Goal: Information Seeking & Learning: Compare options

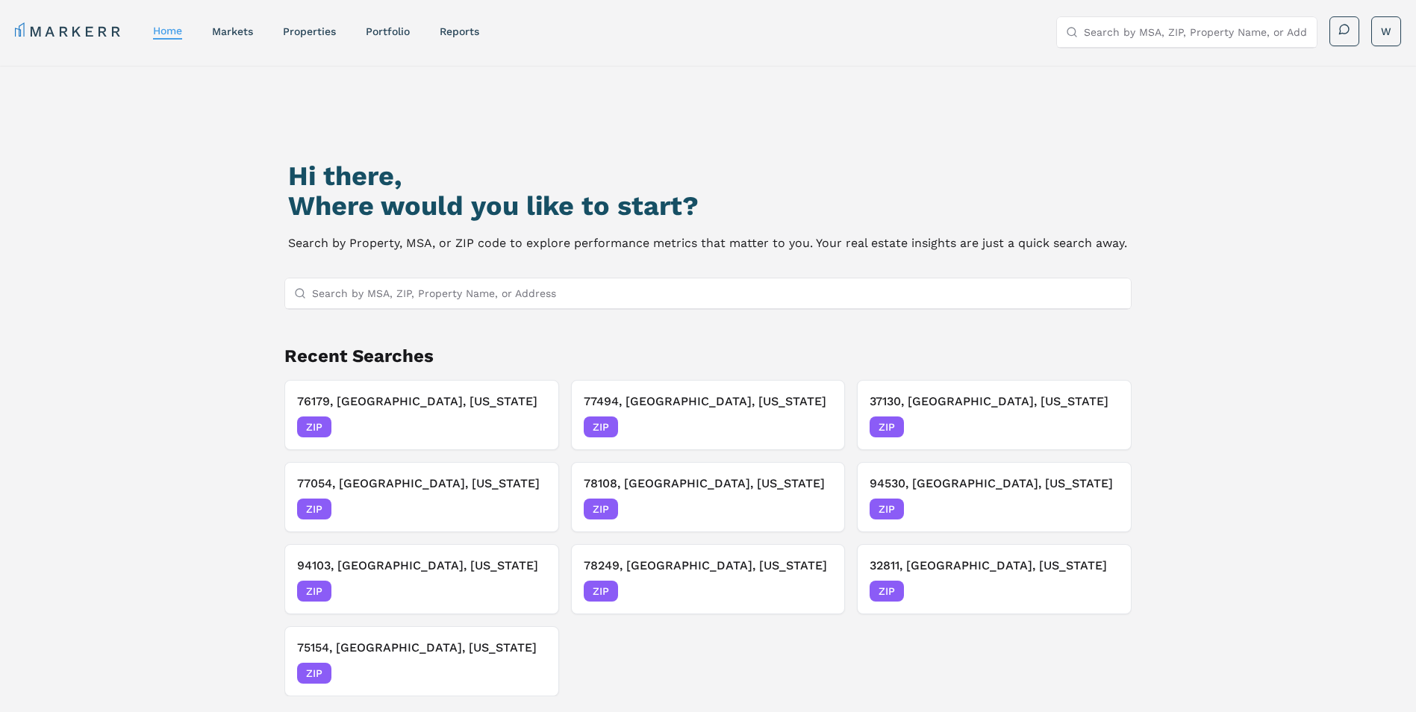
click at [473, 299] on input "Search by MSA, ZIP, Property Name, or Address" at bounding box center [717, 293] width 810 height 30
click at [328, 29] on link "properties" at bounding box center [309, 31] width 53 height 12
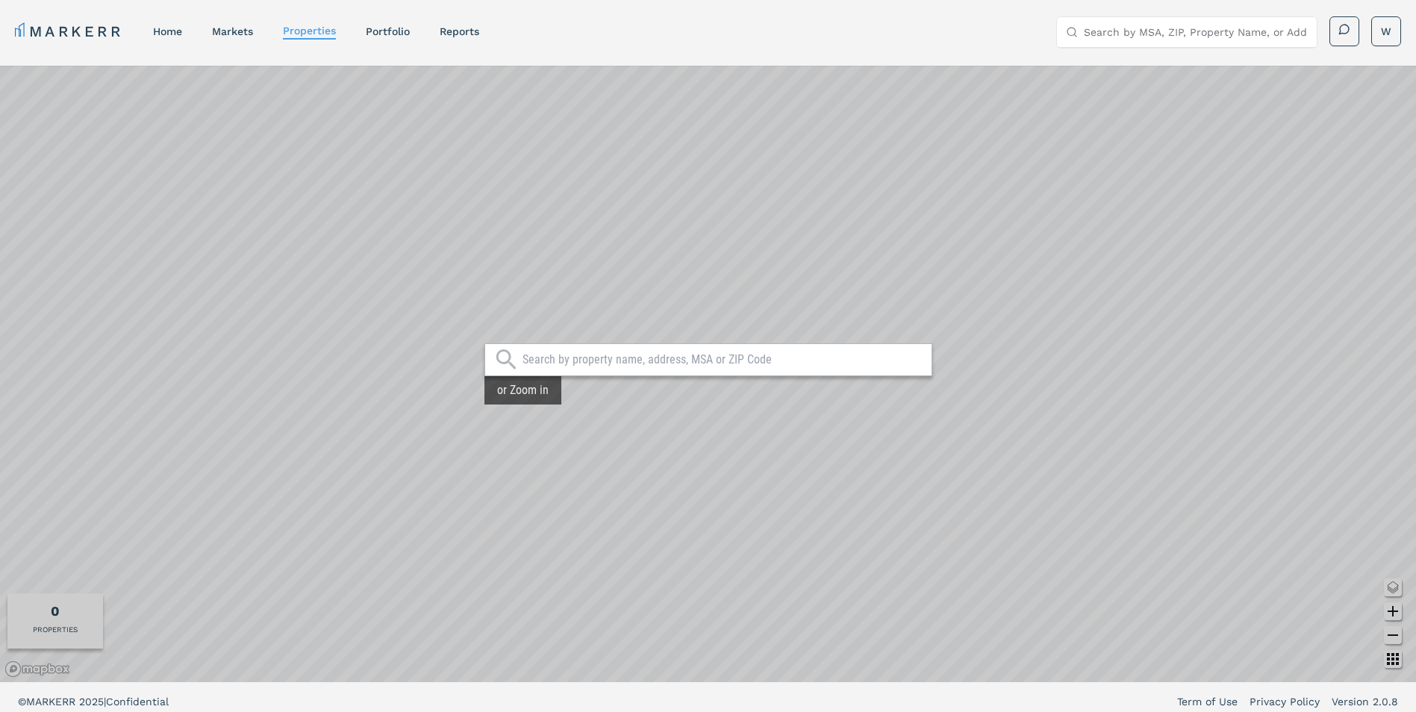
click at [558, 360] on input "text" at bounding box center [723, 359] width 402 height 15
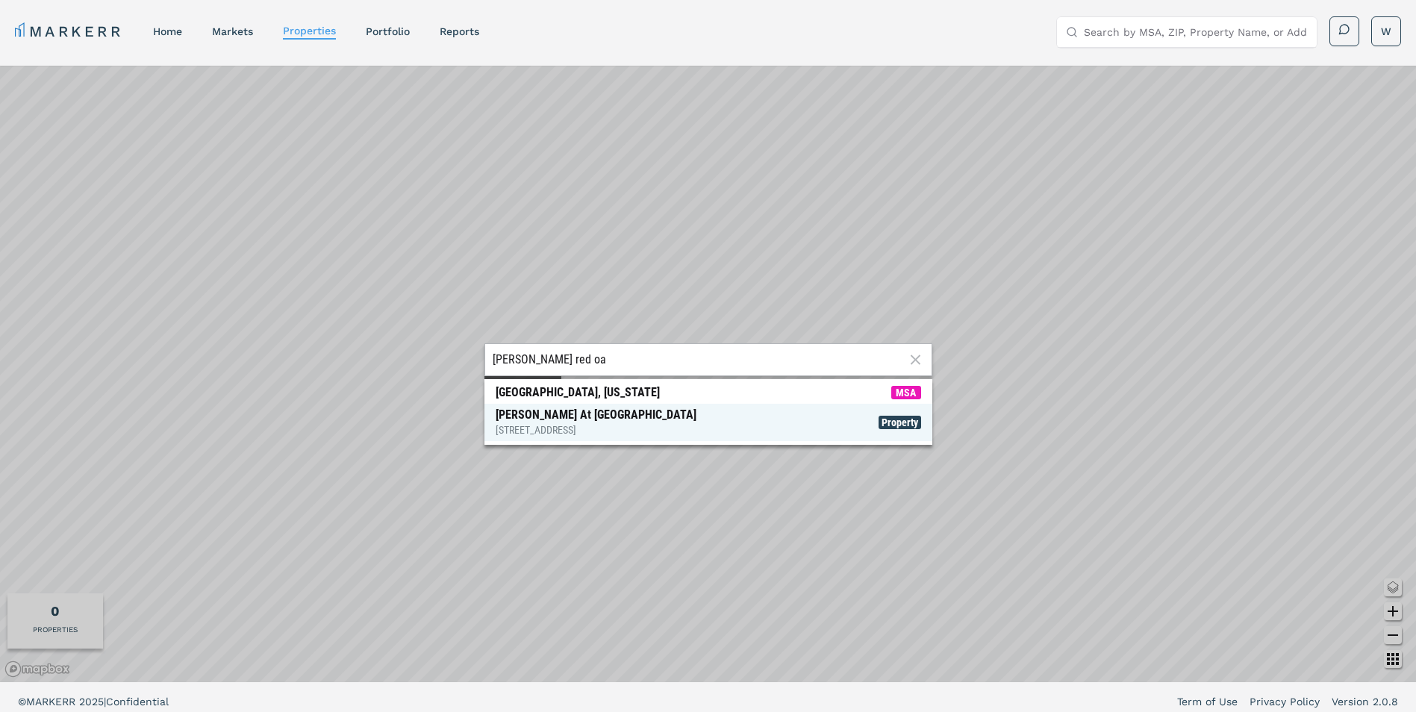
type input "[PERSON_NAME] red oa"
click at [592, 425] on div "[STREET_ADDRESS]" at bounding box center [596, 429] width 201 height 15
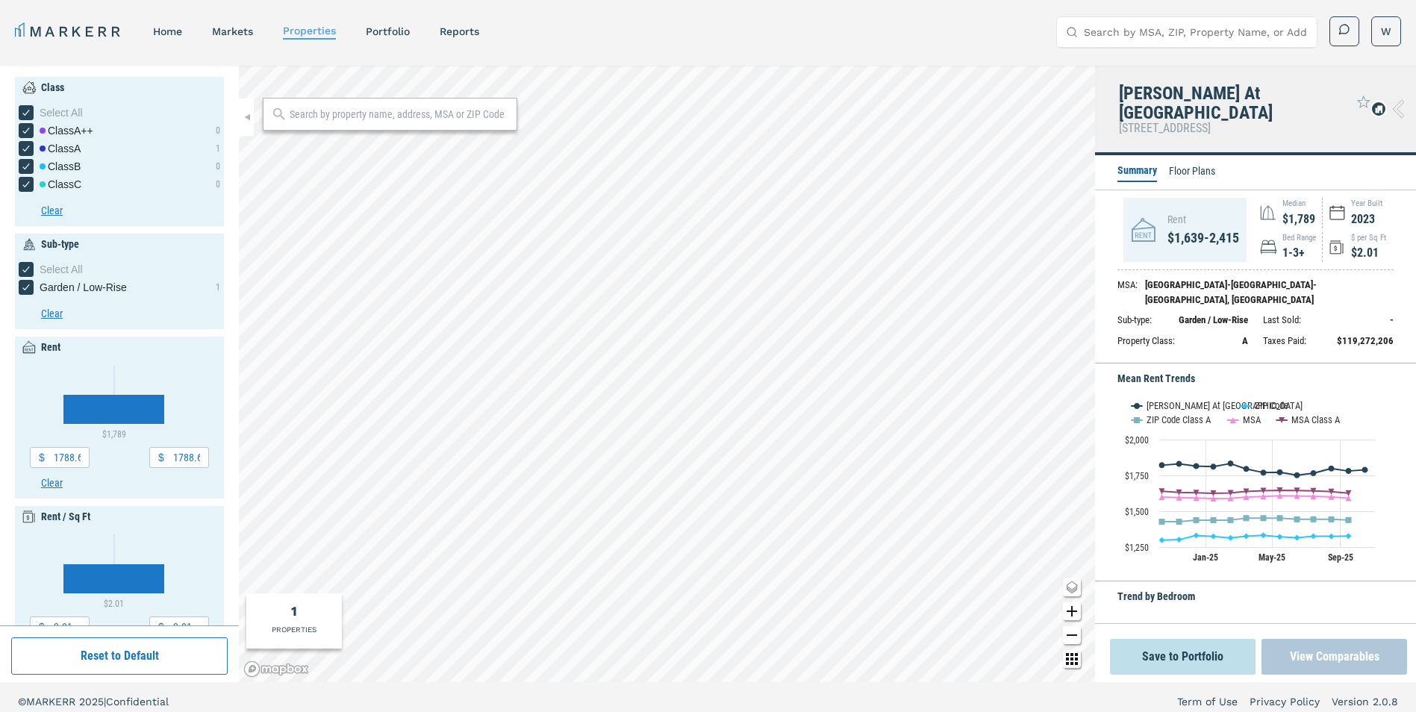
click at [1328, 660] on button "View Comparables" at bounding box center [1334, 657] width 146 height 36
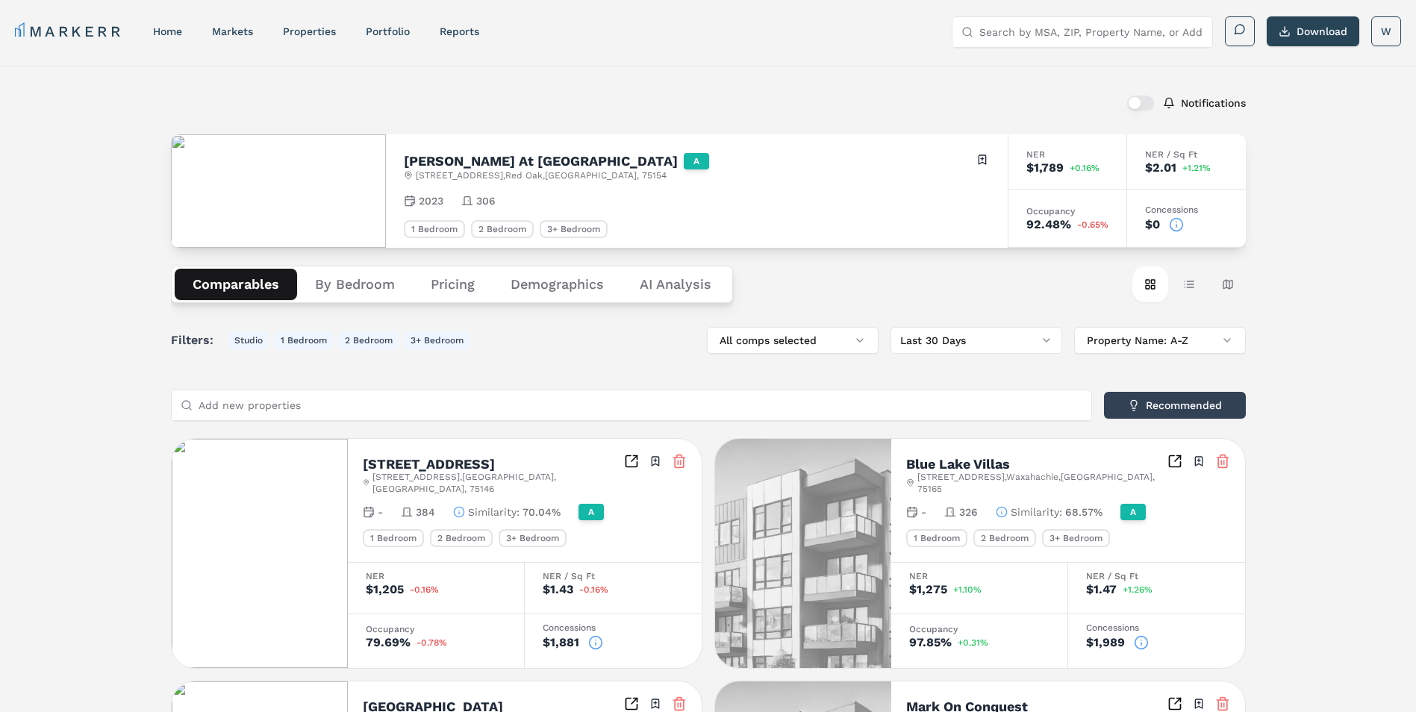
click at [472, 289] on button "Pricing" at bounding box center [453, 284] width 80 height 31
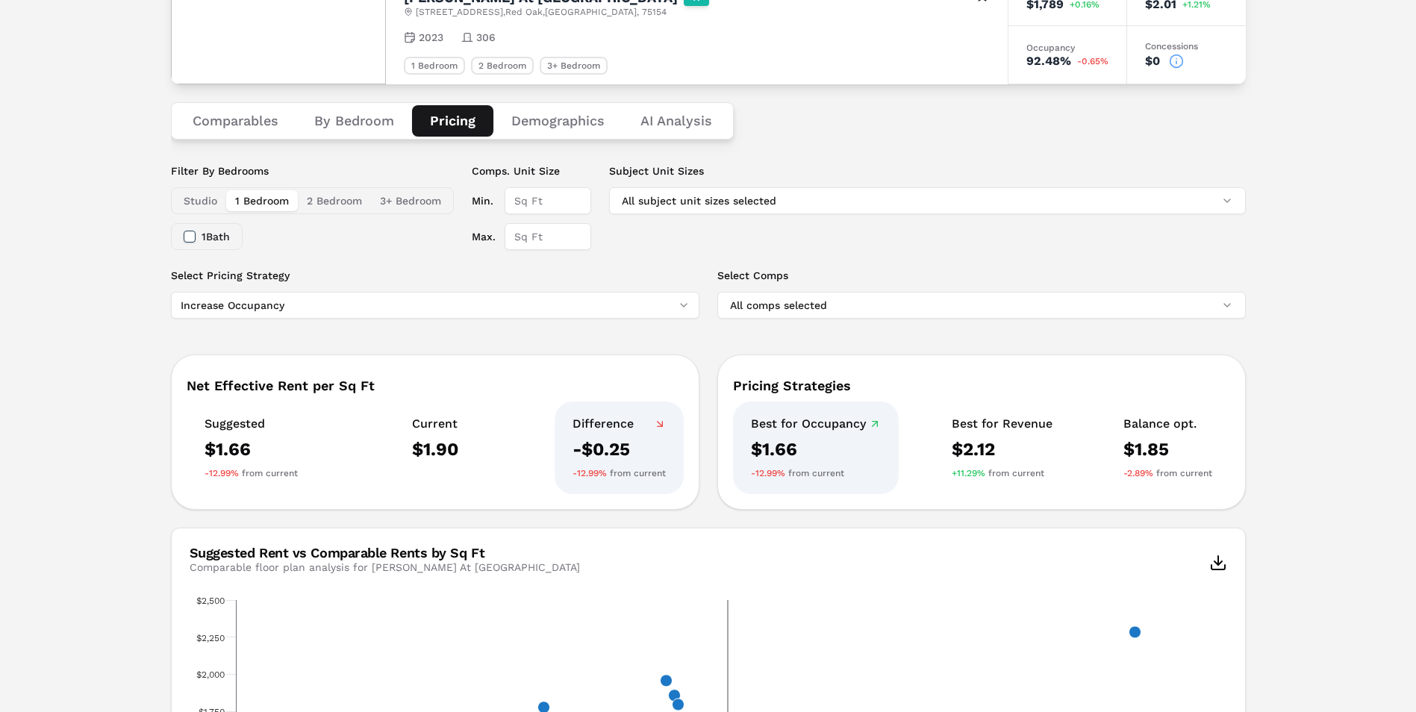
scroll to position [128, 0]
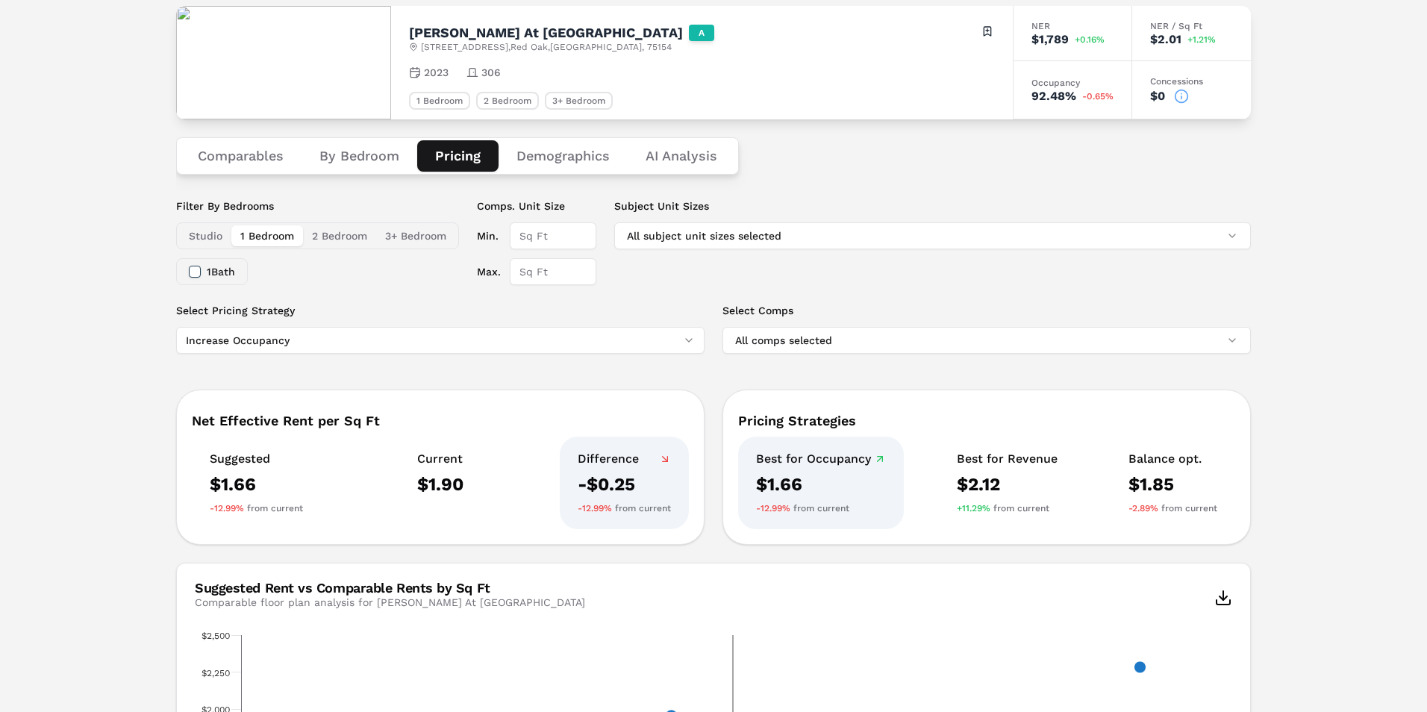
click at [278, 341] on html "MARKERR home markets properties Portfolio reports Search by MSA, ZIP, Property …" at bounding box center [713, 665] width 1427 height 1587
click at [133, 299] on html "MARKERR home markets properties Portfolio reports Search by MSA, ZIP, Property …" at bounding box center [708, 665] width 1416 height 1587
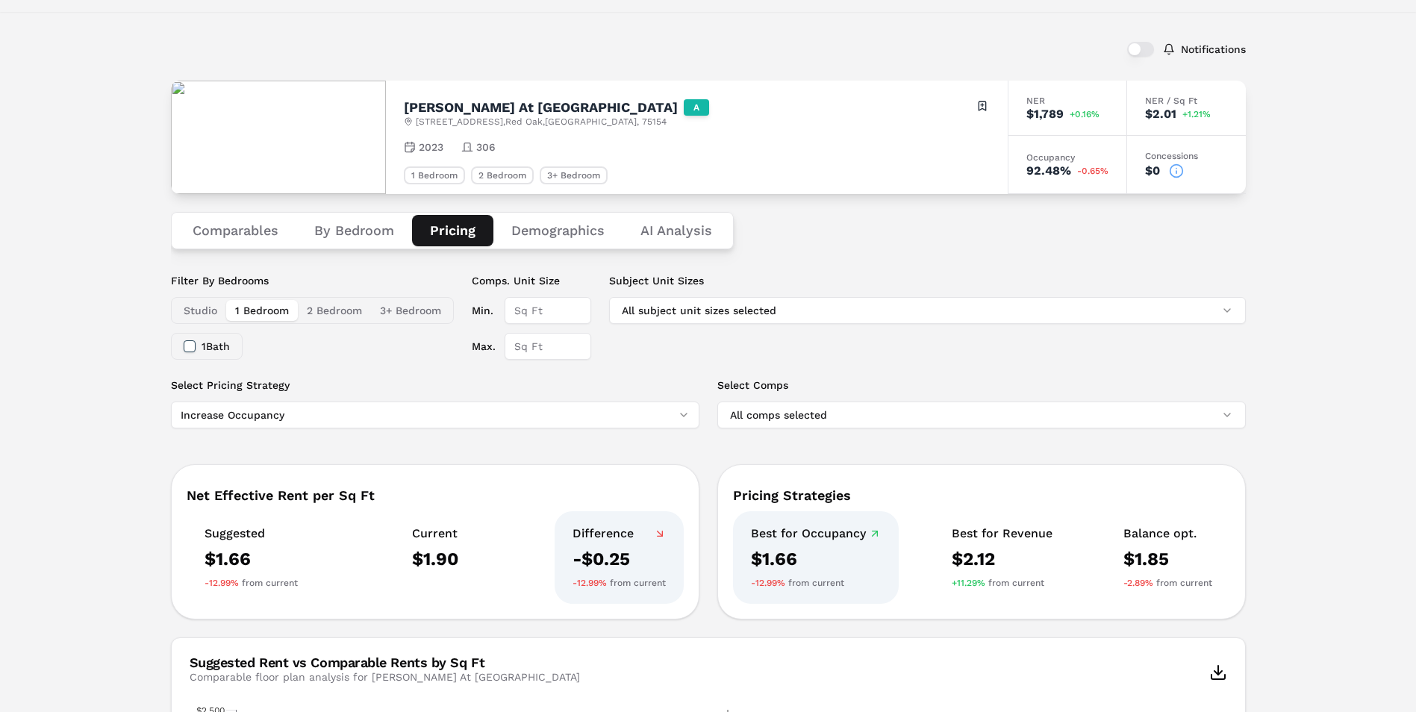
click at [562, 233] on button "Demographics" at bounding box center [557, 230] width 129 height 31
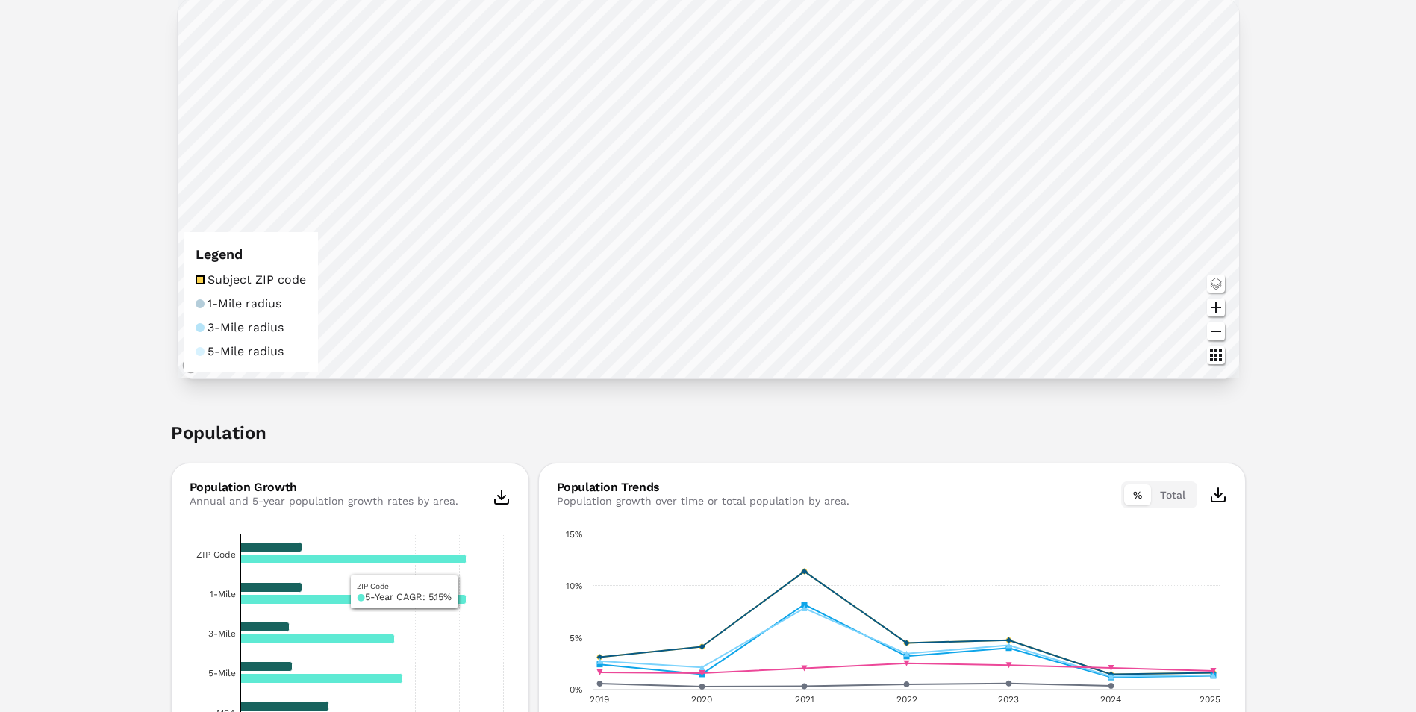
scroll to position [0, 0]
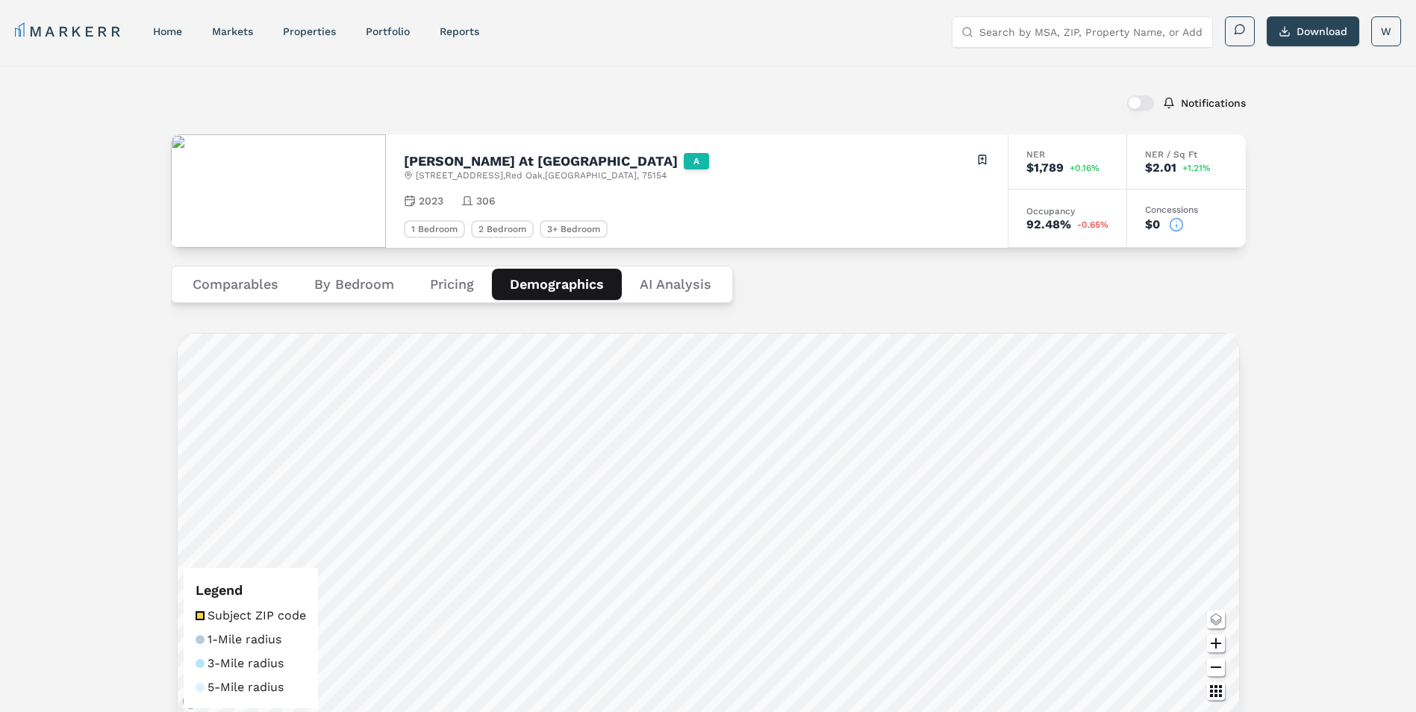
click at [696, 287] on Analysis "AI Analysis" at bounding box center [675, 284] width 107 height 31
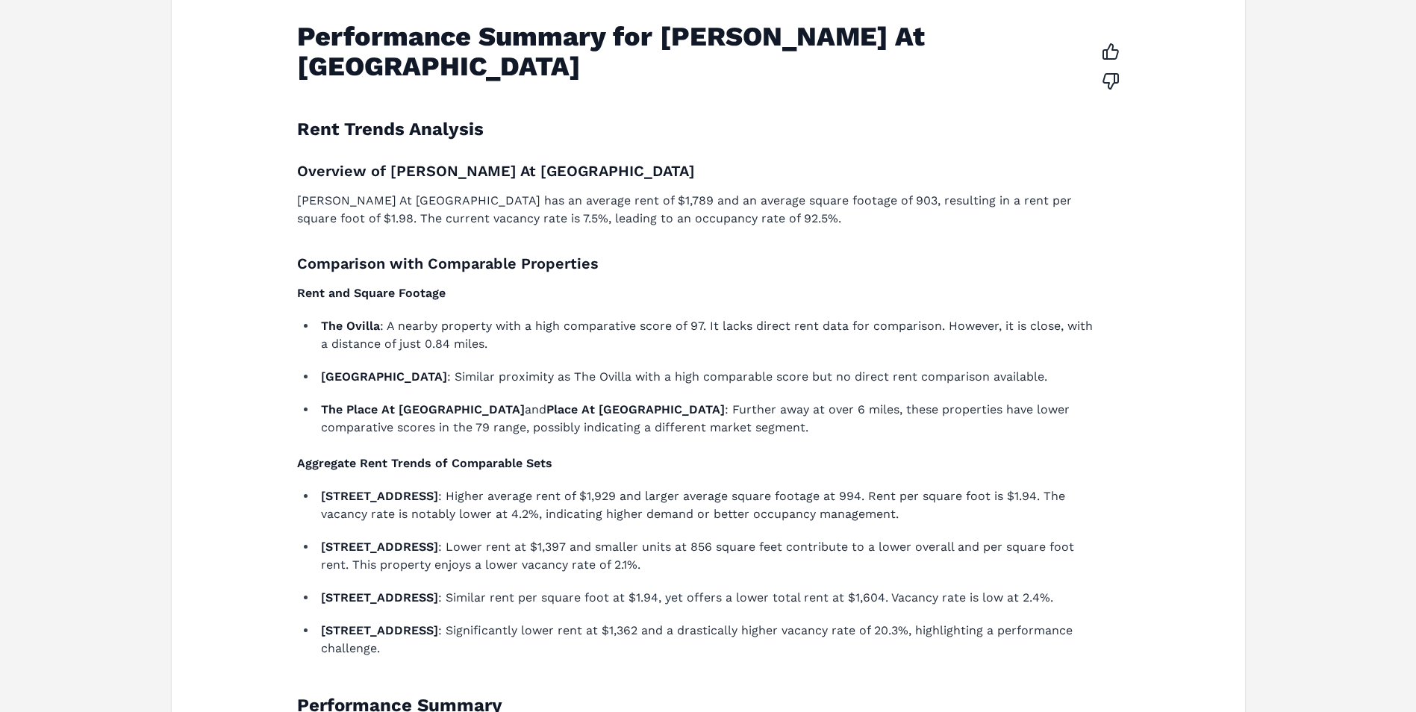
scroll to position [600, 0]
